Goal: Task Accomplishment & Management: Use online tool/utility

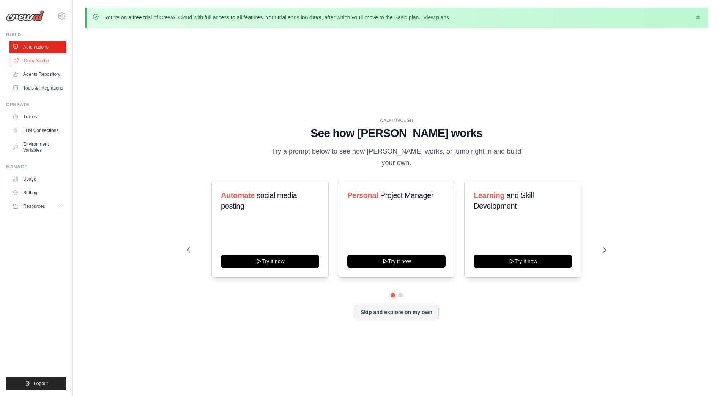
click at [50, 55] on link "Crew Studio" at bounding box center [38, 61] width 57 height 12
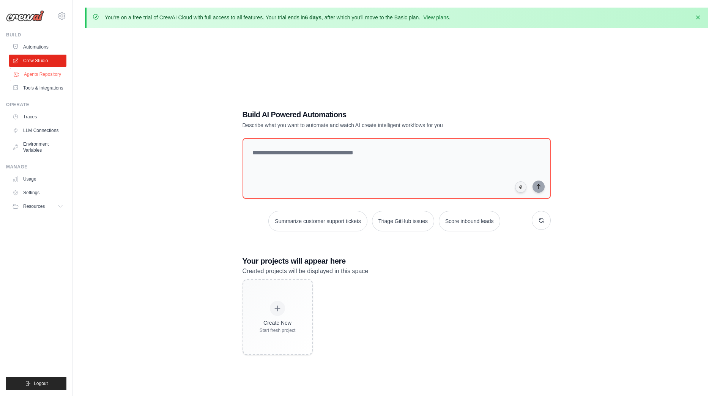
click at [41, 80] on link "Agents Repository" at bounding box center [38, 74] width 57 height 12
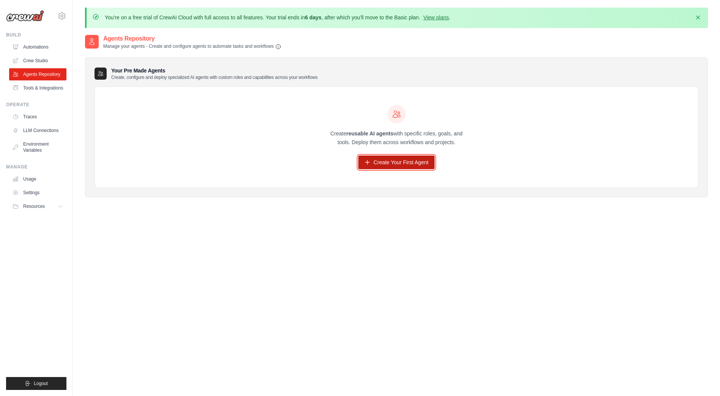
click at [413, 160] on link "Create Your First Agent" at bounding box center [396, 163] width 76 height 14
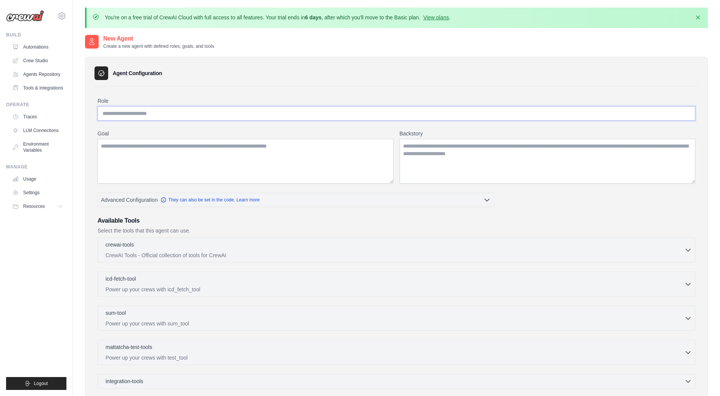
click at [174, 114] on input "Role" at bounding box center [397, 113] width 598 height 14
click at [172, 151] on textarea "Goal" at bounding box center [246, 161] width 296 height 45
click at [500, 153] on textarea "Backstory" at bounding box center [548, 161] width 296 height 45
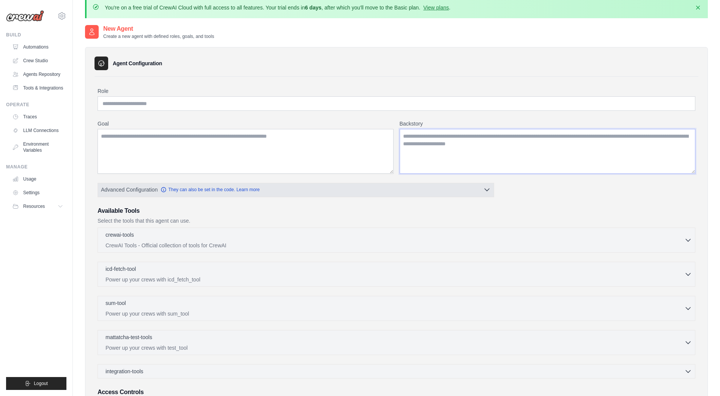
scroll to position [38, 0]
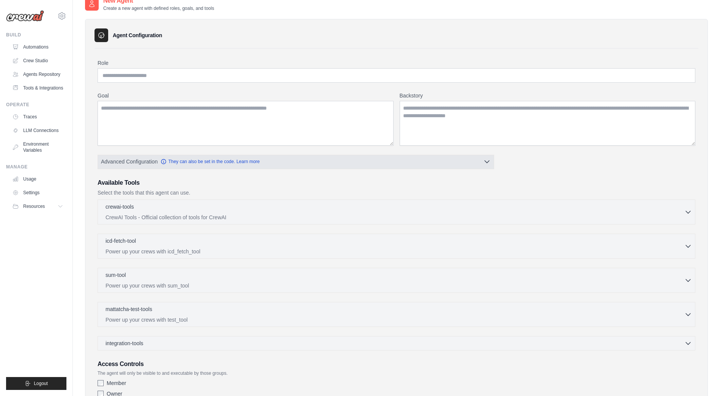
click at [383, 168] on button "Advanced Configuration They can also be set in the code. Learn more" at bounding box center [296, 162] width 396 height 14
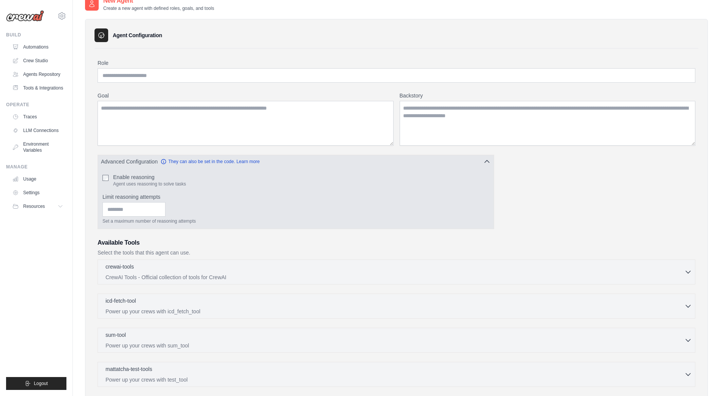
click at [377, 164] on button "Advanced Configuration They can also be set in the code. Learn more" at bounding box center [296, 162] width 396 height 14
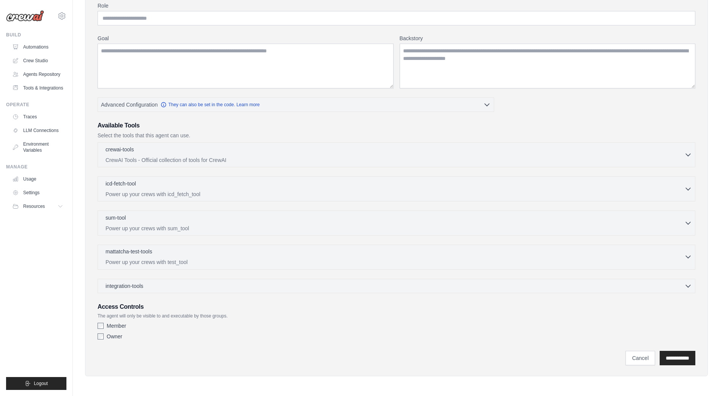
scroll to position [0, 0]
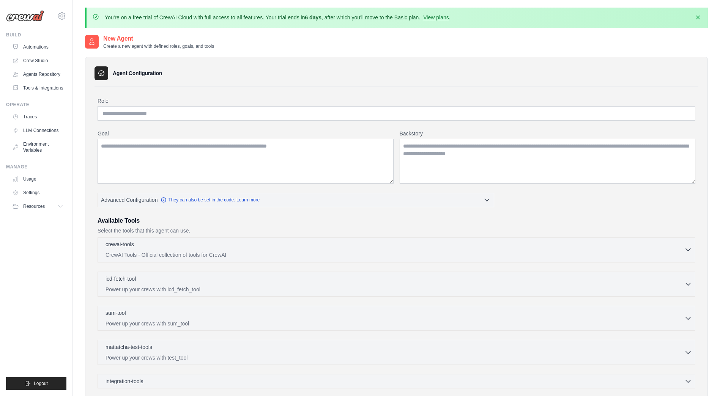
click at [160, 245] on div "crewai-tools 0 selected" at bounding box center [395, 245] width 579 height 9
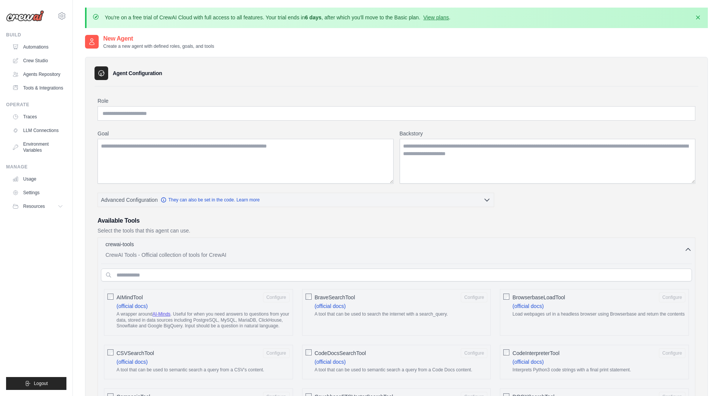
scroll to position [76, 0]
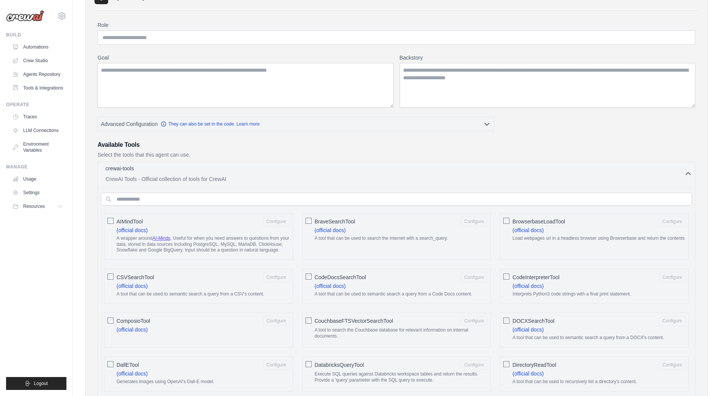
click at [181, 165] on div "crewai-tools 0 selected" at bounding box center [395, 169] width 579 height 9
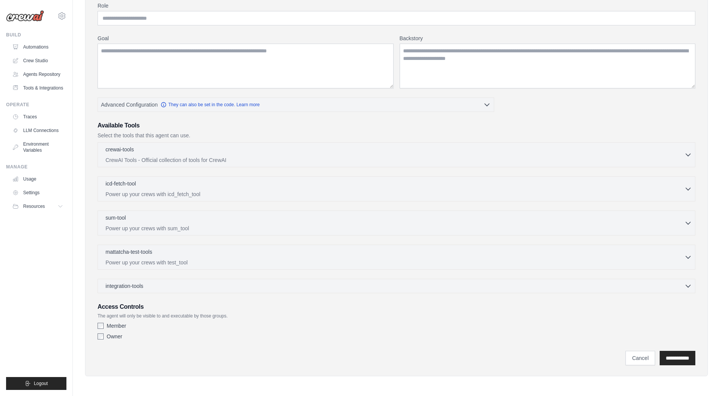
scroll to position [0, 0]
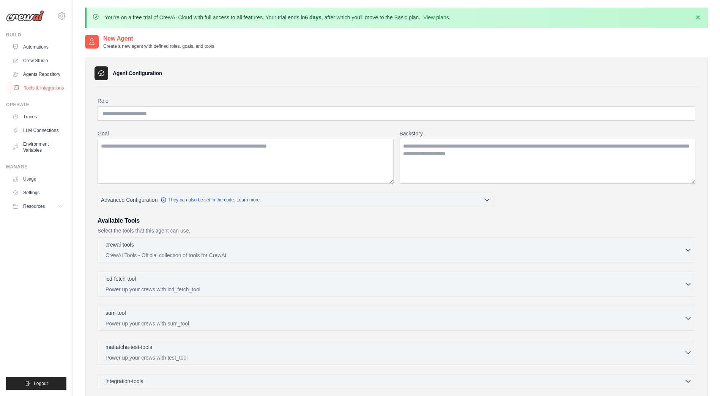
click at [44, 89] on link "Tools & Integrations" at bounding box center [38, 88] width 57 height 12
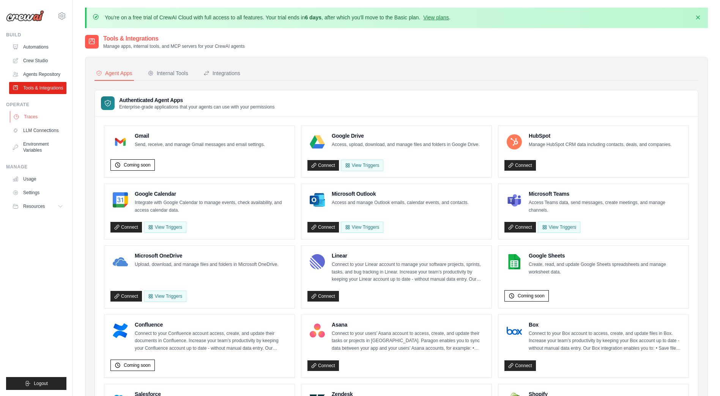
click at [43, 118] on link "Traces" at bounding box center [38, 117] width 57 height 12
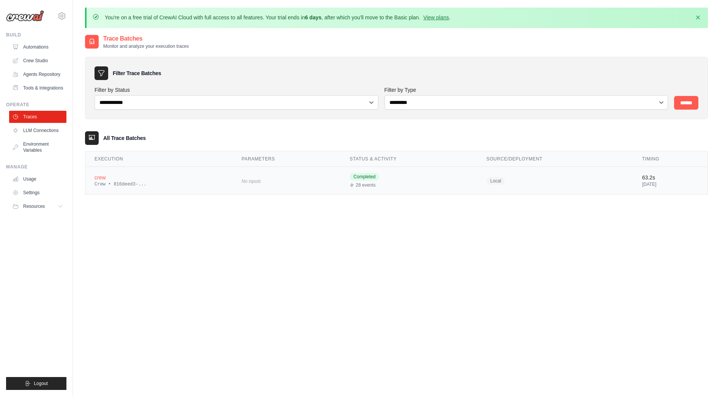
click at [131, 178] on div "crew" at bounding box center [159, 178] width 129 height 8
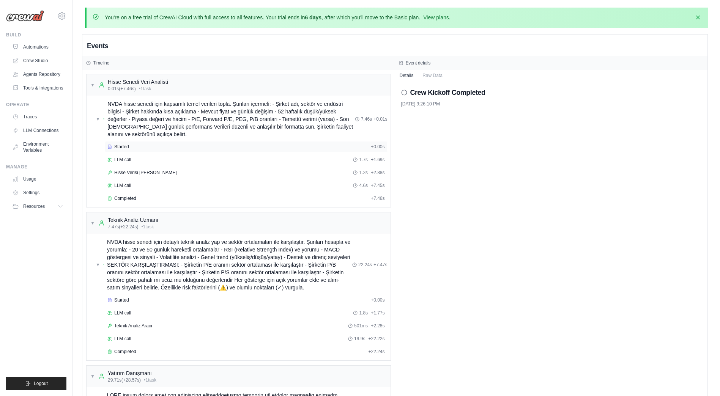
click at [126, 150] on div "Started + 0.00s" at bounding box center [246, 146] width 283 height 11
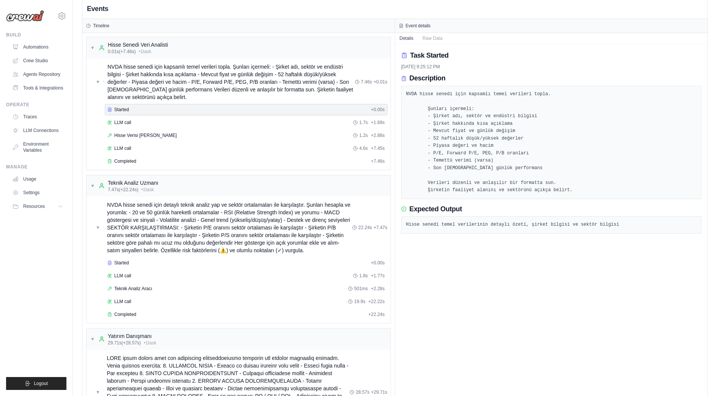
scroll to position [38, 0]
click at [124, 123] on span "LLM call" at bounding box center [122, 122] width 17 height 6
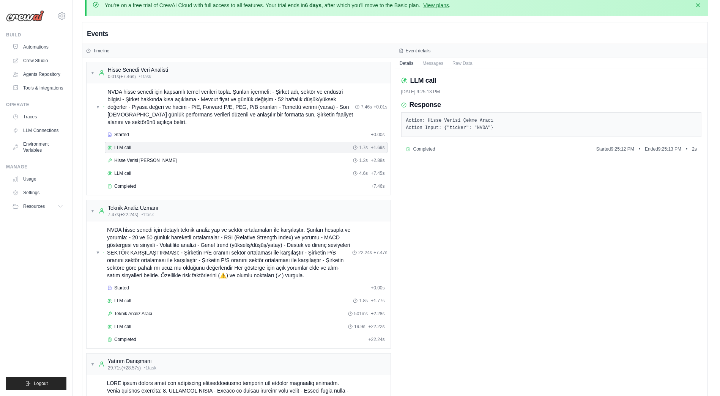
scroll to position [0, 0]
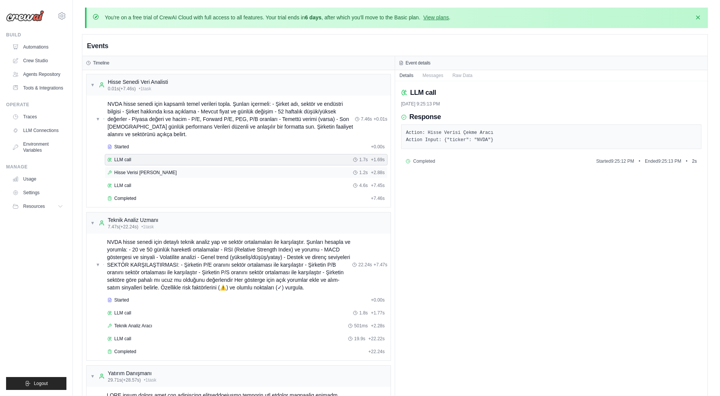
click at [142, 174] on span "Hisse Verisi [PERSON_NAME]" at bounding box center [145, 173] width 63 height 6
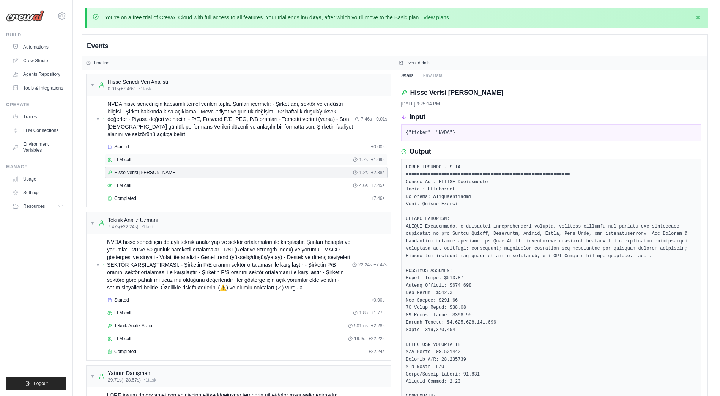
click at [133, 159] on div "LLM call 1.7s + 1.69s" at bounding box center [246, 160] width 278 height 6
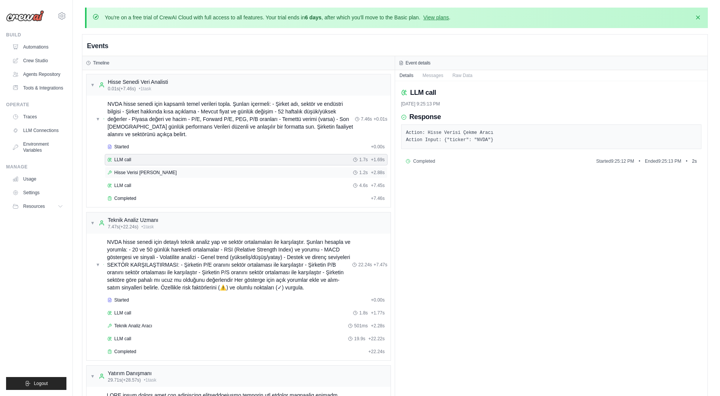
click at [133, 172] on span "Hisse Verisi Çekme Aracı" at bounding box center [145, 173] width 63 height 6
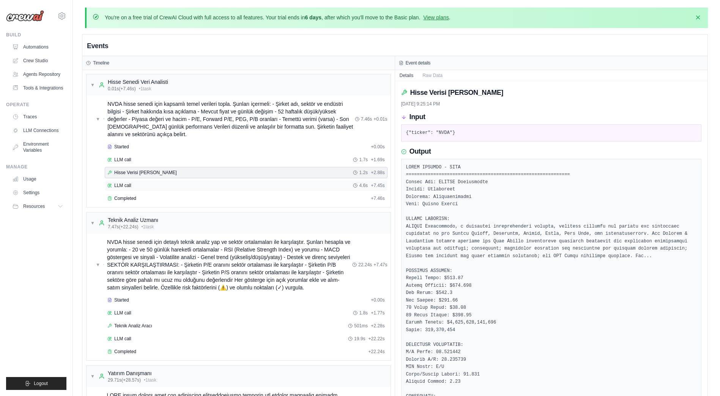
click at [133, 185] on div "LLM call 4.6s + 7.45s" at bounding box center [246, 186] width 278 height 6
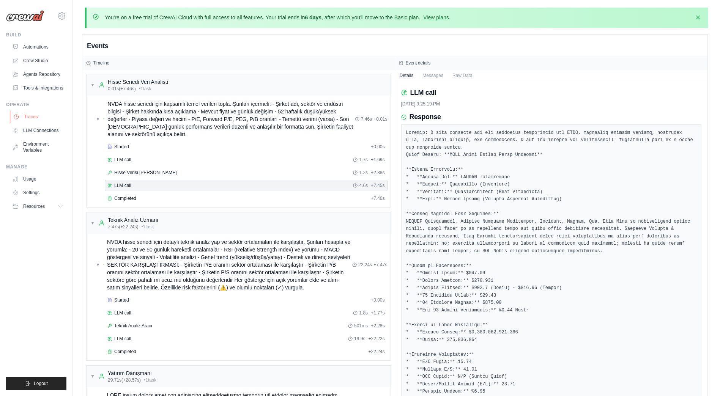
click at [33, 117] on link "Traces" at bounding box center [38, 117] width 57 height 12
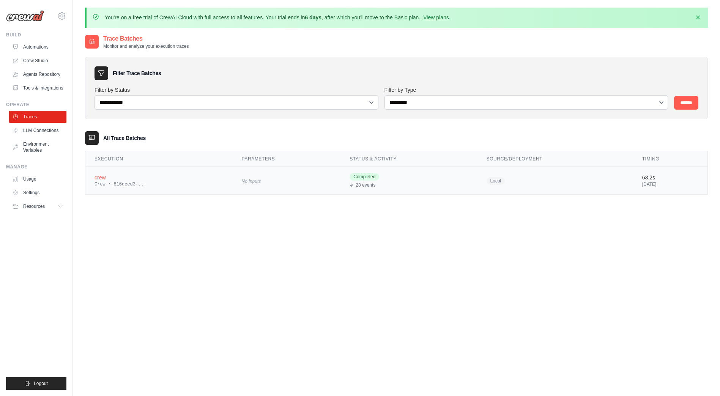
click at [106, 181] on div "crew" at bounding box center [159, 178] width 129 height 8
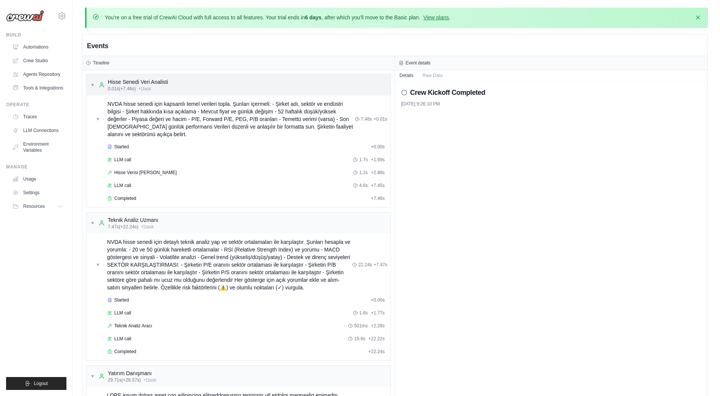
click at [90, 82] on div "▼ Hisse Senedi Veri Analisti 0.01s (+7.46s) • 1 task" at bounding box center [239, 84] width 304 height 21
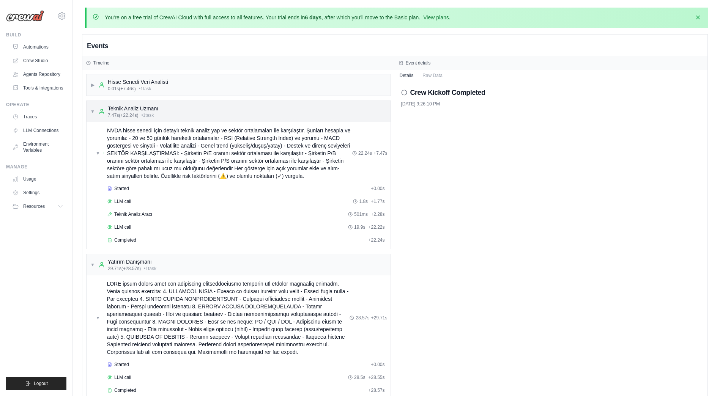
click at [95, 110] on span "▼" at bounding box center [92, 112] width 5 height 6
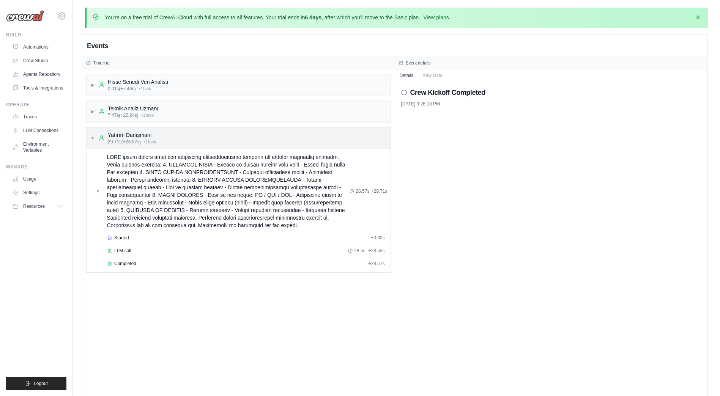
click at [92, 137] on span "▼" at bounding box center [92, 138] width 5 height 6
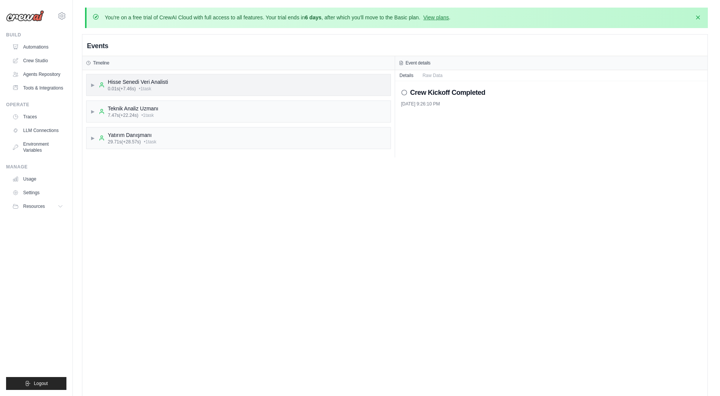
click at [160, 85] on div "Hisse Senedi Veri Analisti" at bounding box center [138, 82] width 60 height 8
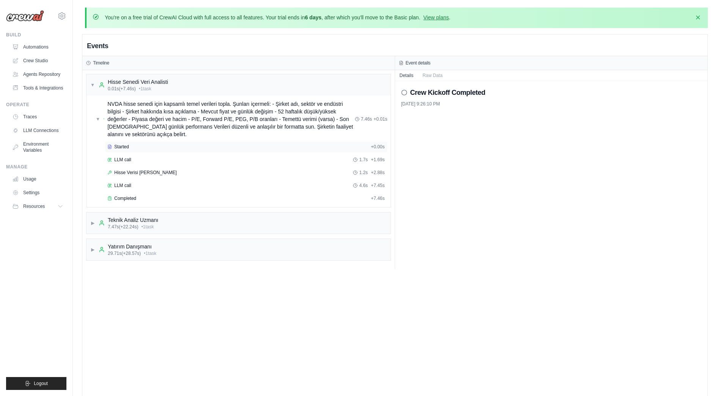
click at [118, 143] on div "Started + 0.00s" at bounding box center [246, 146] width 283 height 11
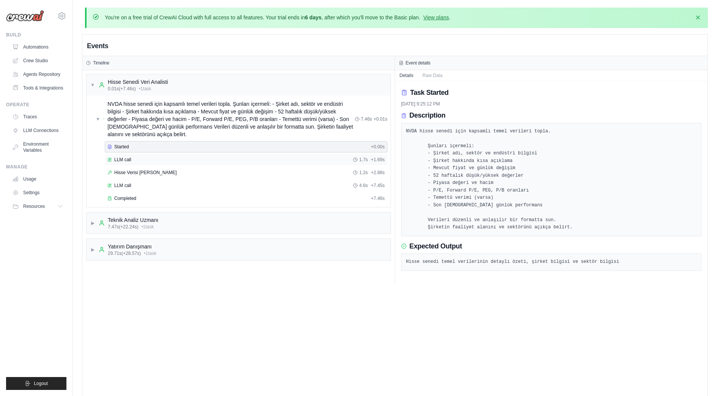
click at [127, 159] on span "LLM call" at bounding box center [122, 160] width 17 height 6
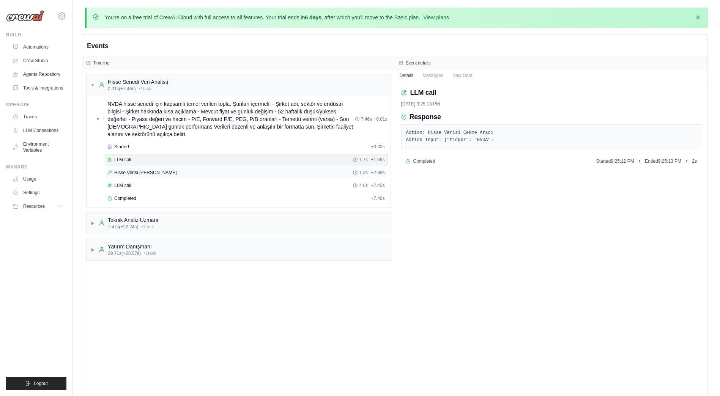
click at [139, 175] on span "Hisse Verisi Çekme Aracı" at bounding box center [145, 173] width 63 height 6
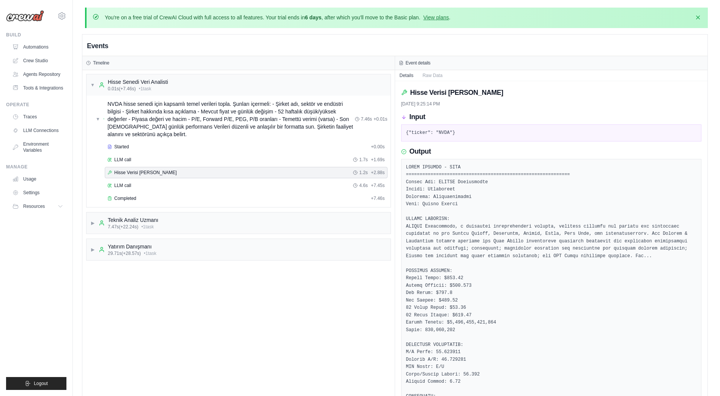
scroll to position [67, 0]
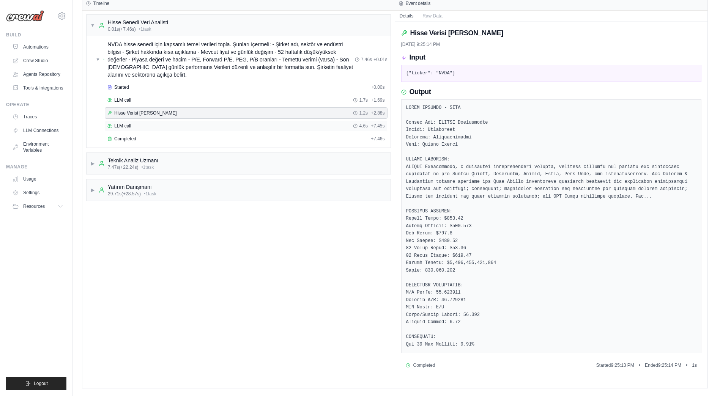
click at [129, 123] on span "LLM call" at bounding box center [122, 126] width 17 height 6
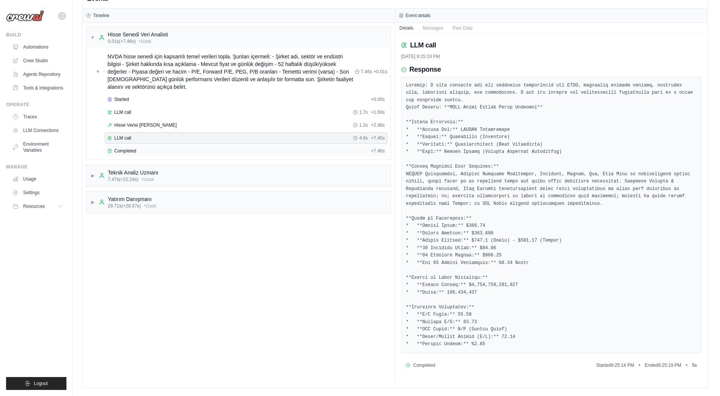
click at [123, 148] on span "Completed" at bounding box center [125, 151] width 22 height 6
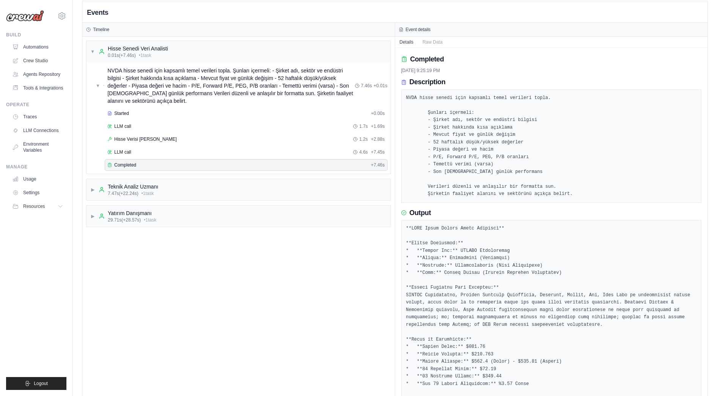
scroll to position [0, 0]
